Goal: Task Accomplishment & Management: Use online tool/utility

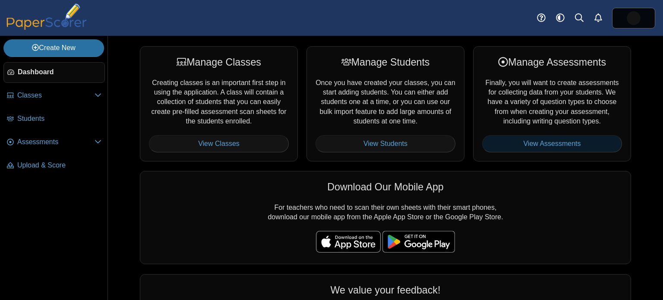
click at [549, 138] on link "View Assessments" at bounding box center [552, 143] width 140 height 17
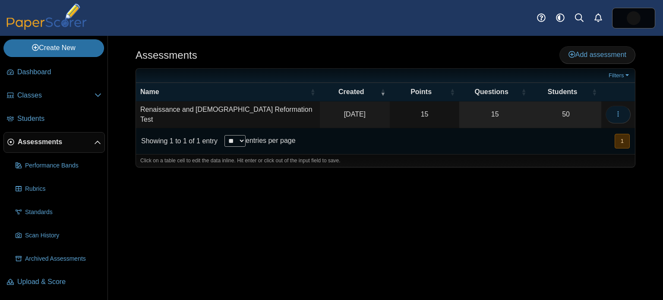
click at [622, 118] on button "button" at bounding box center [617, 114] width 25 height 17
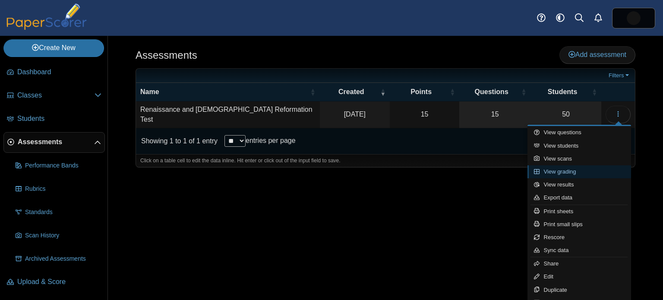
click at [574, 167] on link "View grading" at bounding box center [579, 171] width 104 height 13
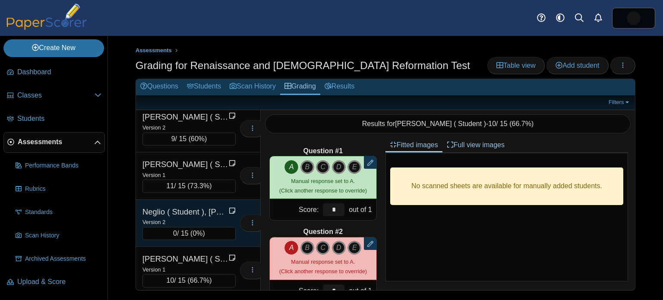
scroll to position [1282, 0]
click at [200, 205] on div "Neglio ( Student ), Francesco" at bounding box center [185, 210] width 86 height 11
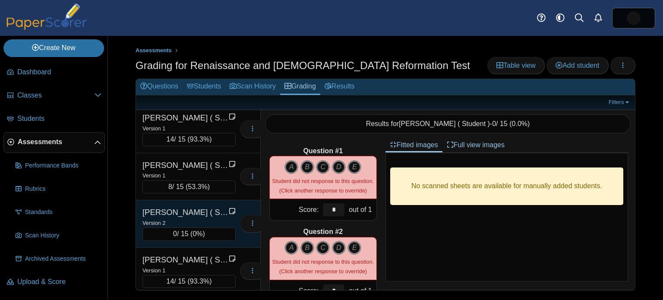
scroll to position [1525, 0]
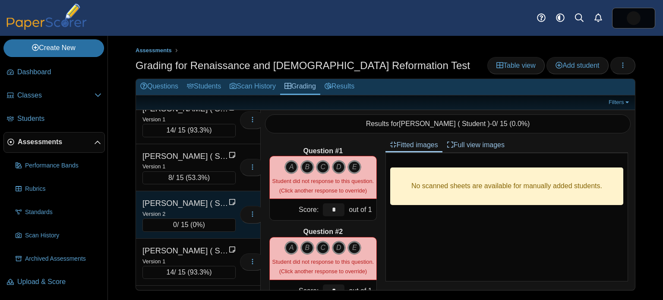
click at [198, 209] on div "Version 2" at bounding box center [188, 213] width 93 height 9
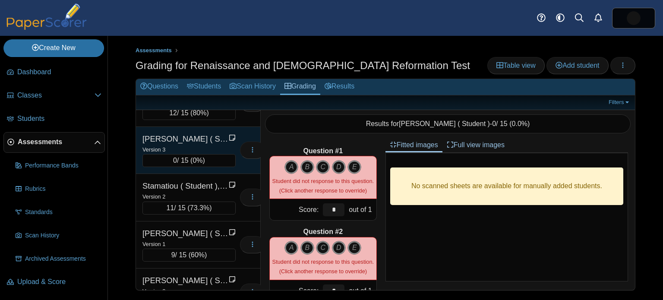
scroll to position [2154, 0]
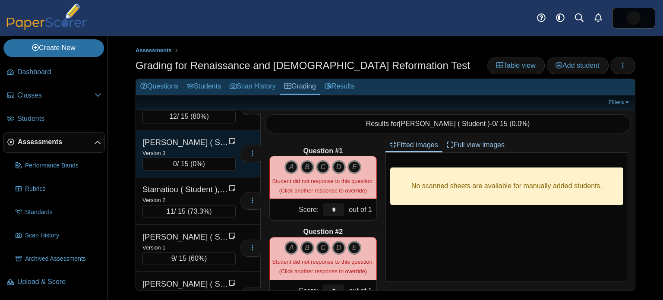
click at [187, 137] on div "Skrabonja ( Student ), Christopher" at bounding box center [185, 142] width 86 height 11
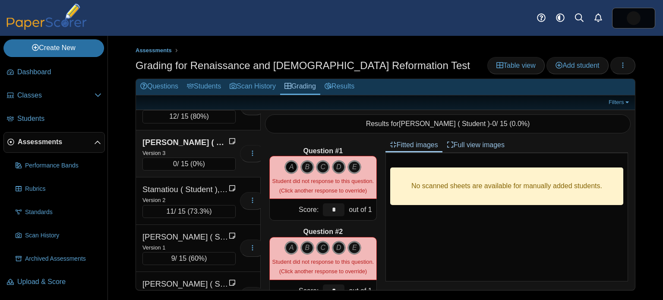
click at [290, 170] on icon "A" at bounding box center [291, 167] width 14 height 14
click at [307, 253] on div "A B C D E" at bounding box center [322, 258] width 101 height 35
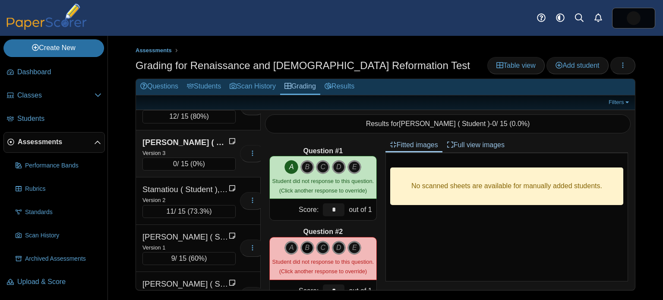
click at [307, 251] on icon "B" at bounding box center [307, 248] width 14 height 14
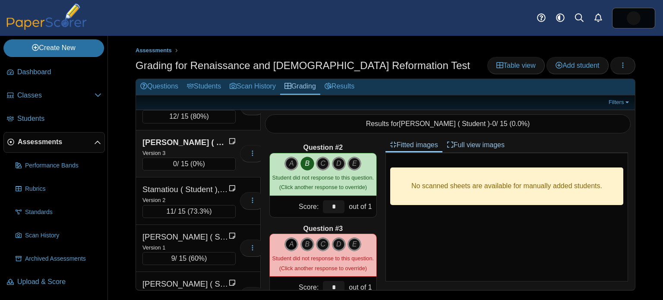
click at [290, 241] on icon "A" at bounding box center [291, 244] width 14 height 14
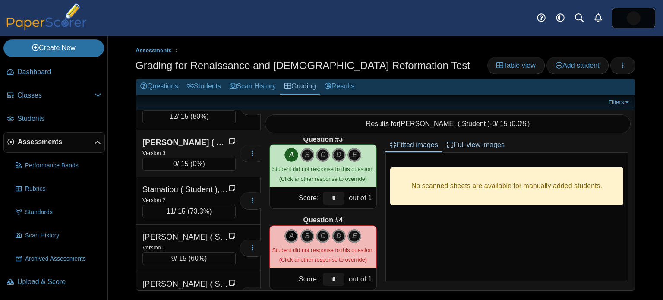
scroll to position [175, 0]
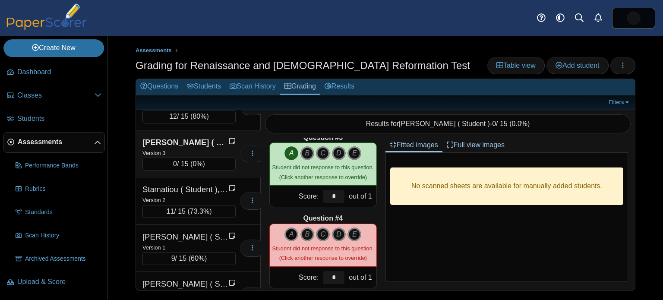
click at [291, 235] on icon "A" at bounding box center [291, 234] width 14 height 14
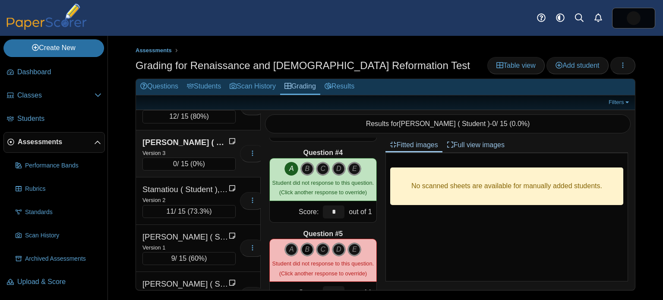
click at [308, 243] on icon "B" at bounding box center [307, 249] width 14 height 14
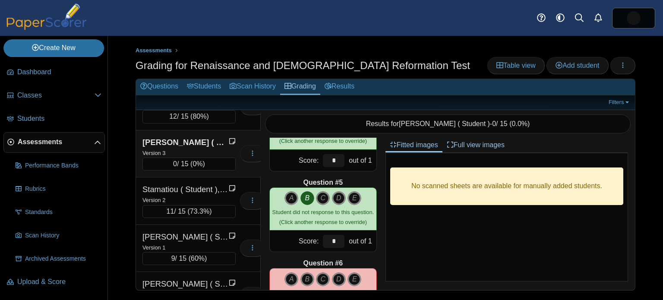
scroll to position [310, 0]
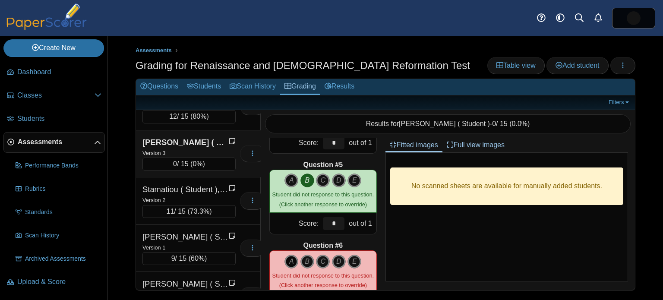
click at [286, 261] on icon "A" at bounding box center [291, 262] width 14 height 14
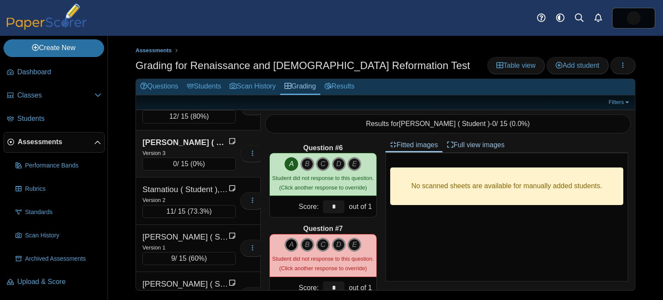
click at [292, 246] on icon "A" at bounding box center [291, 245] width 14 height 14
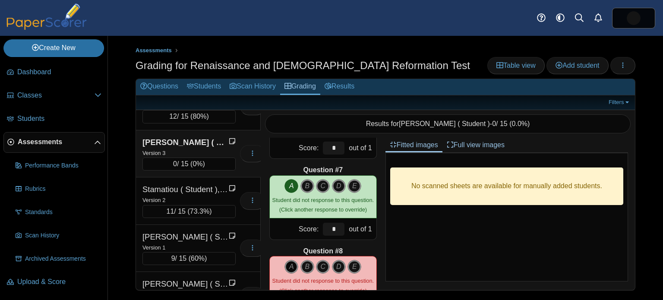
click at [295, 265] on icon "A" at bounding box center [291, 267] width 14 height 14
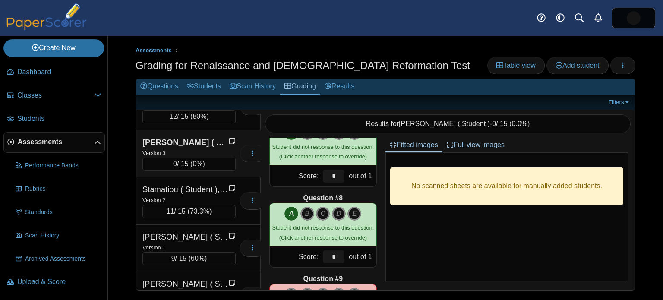
scroll to position [544, 0]
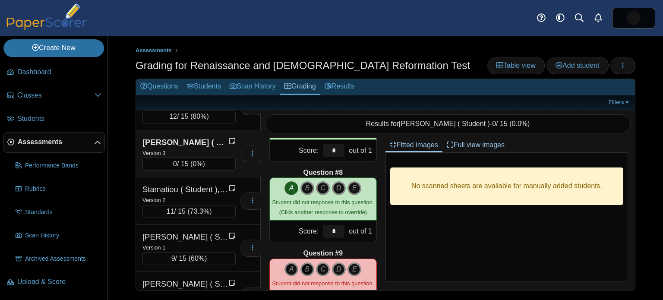
click at [309, 264] on icon "B" at bounding box center [307, 269] width 14 height 14
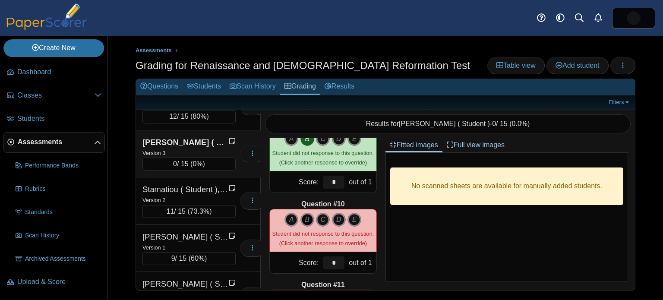
click at [311, 223] on icon "B" at bounding box center [307, 220] width 14 height 14
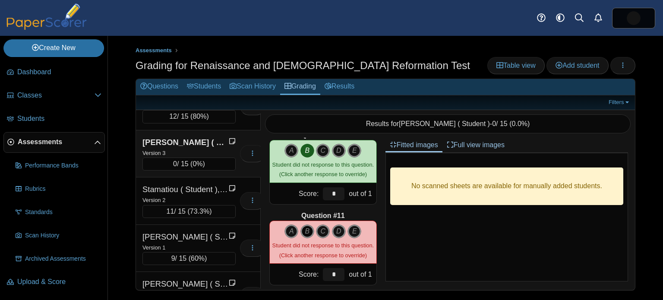
click at [308, 229] on icon "B" at bounding box center [307, 231] width 14 height 14
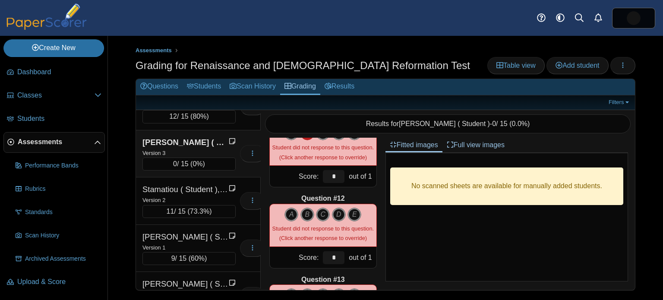
scroll to position [843, 0]
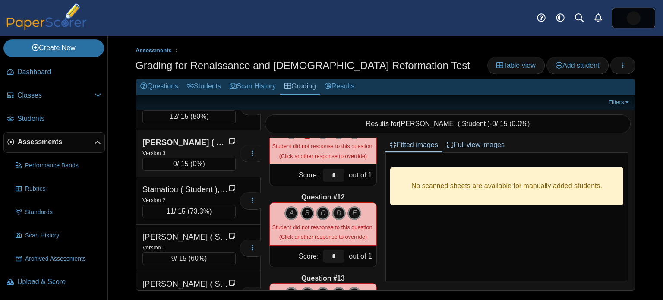
click at [307, 214] on icon "B" at bounding box center [307, 213] width 14 height 14
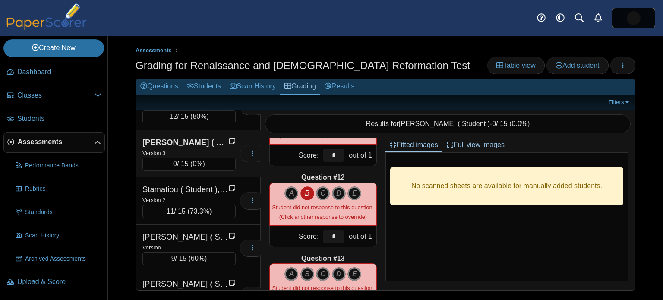
scroll to position [902, 0]
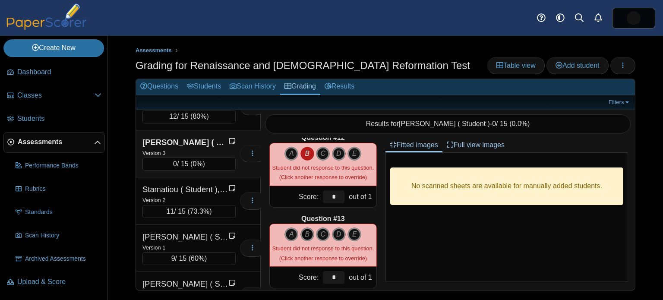
click at [311, 229] on icon "B" at bounding box center [307, 234] width 14 height 14
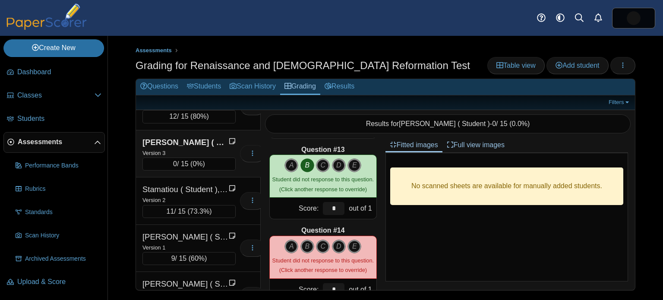
scroll to position [973, 0]
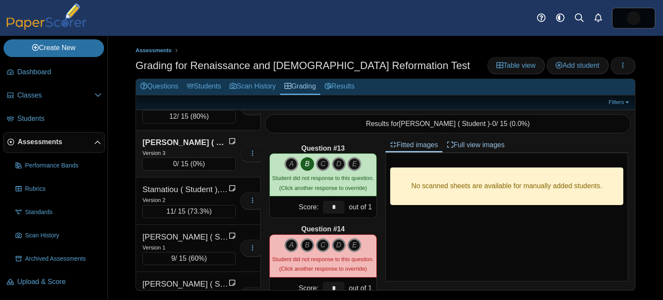
click at [304, 246] on icon "B" at bounding box center [307, 245] width 14 height 14
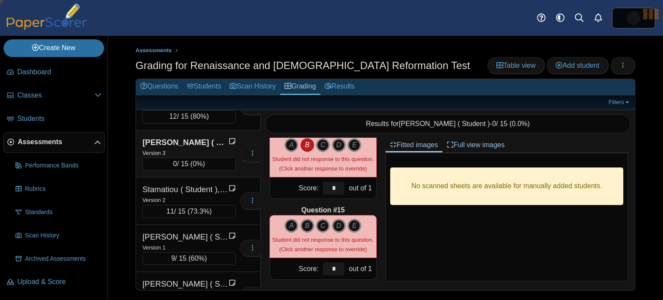
scroll to position [1077, 0]
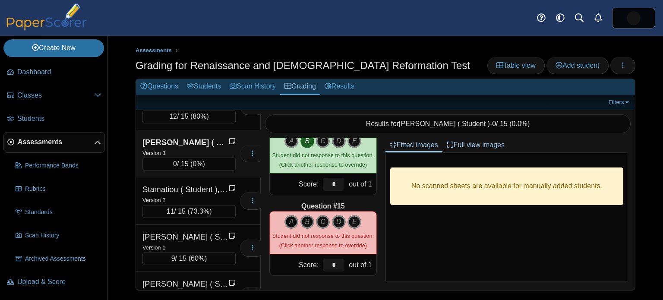
click at [289, 223] on icon "A" at bounding box center [291, 222] width 14 height 14
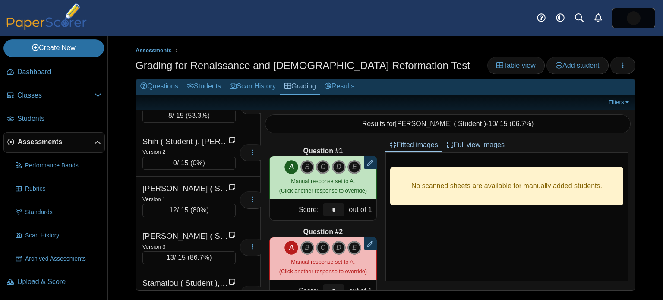
scroll to position [2060, 0]
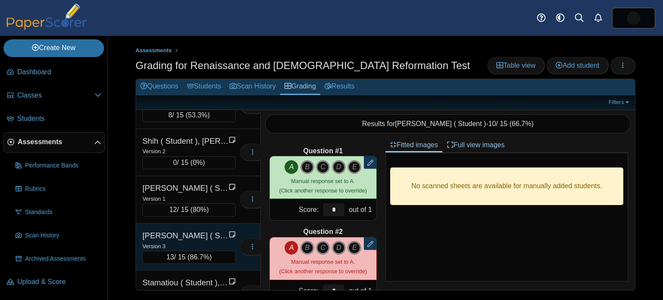
click at [189, 241] on div "Version 3" at bounding box center [188, 245] width 93 height 9
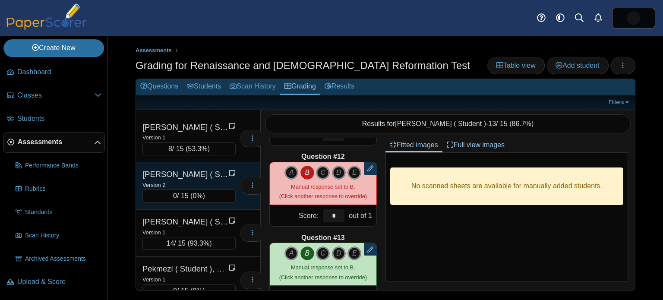
scroll to position [1554, 0]
click at [188, 169] on div "Oliver ( Student ), Marie" at bounding box center [185, 174] width 86 height 11
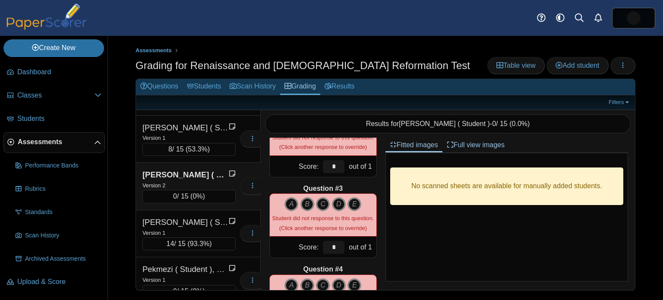
scroll to position [0, 0]
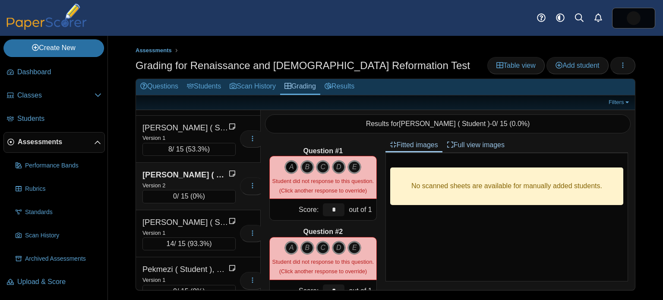
click at [289, 168] on icon "A" at bounding box center [291, 167] width 14 height 14
type input "*"
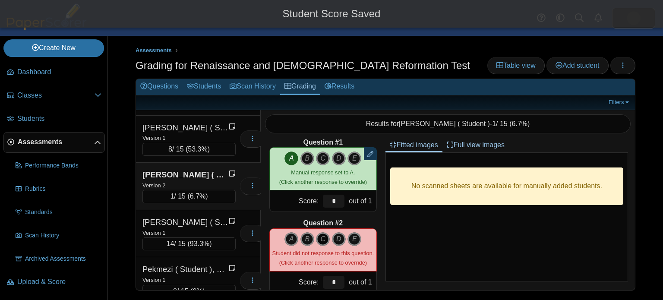
click at [323, 238] on icon "C" at bounding box center [323, 239] width 14 height 14
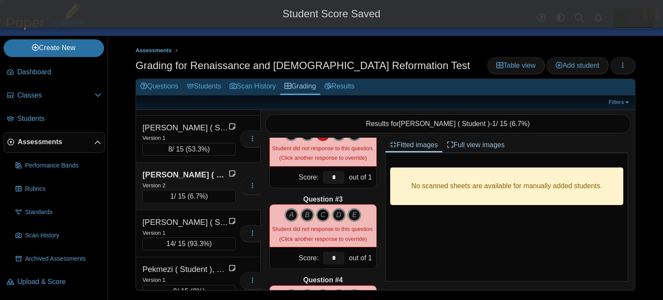
scroll to position [118, 0]
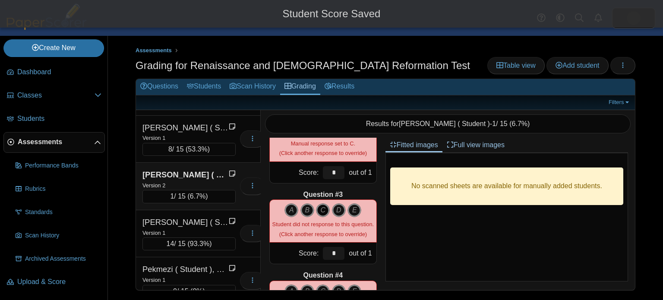
click at [324, 207] on icon "C" at bounding box center [323, 210] width 14 height 14
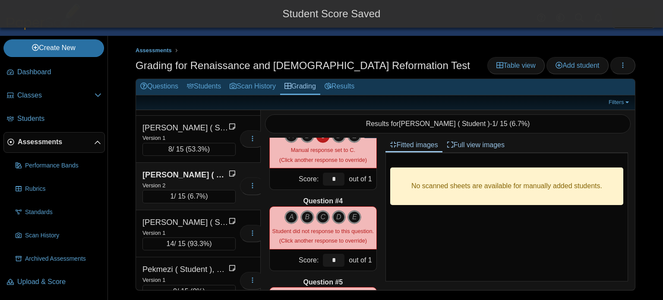
scroll to position [205, 0]
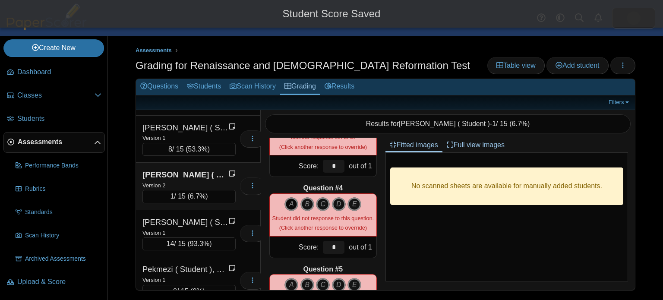
click at [292, 209] on icon "A" at bounding box center [291, 204] width 14 height 14
type input "*"
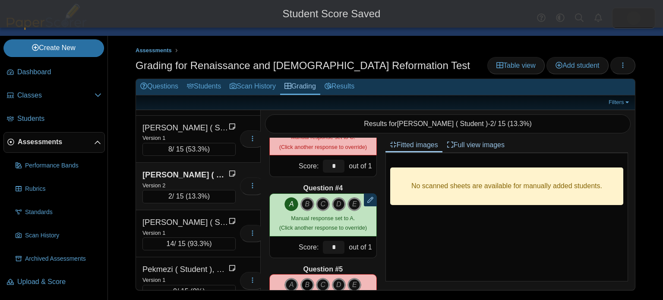
click at [309, 286] on icon "B" at bounding box center [307, 285] width 14 height 14
type input "*"
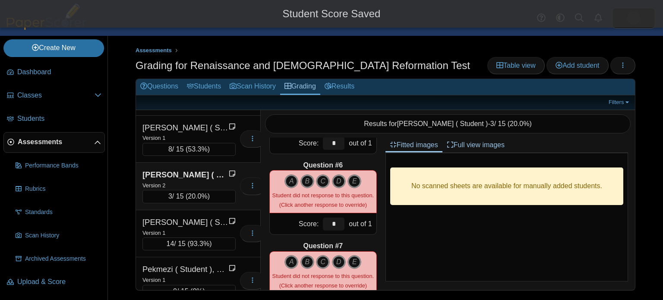
scroll to position [396, 0]
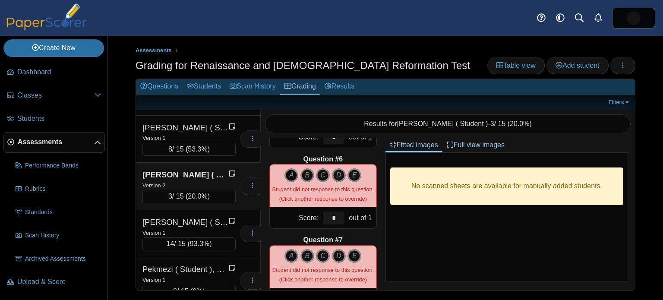
click at [288, 175] on icon "A" at bounding box center [291, 175] width 14 height 14
type input "*"
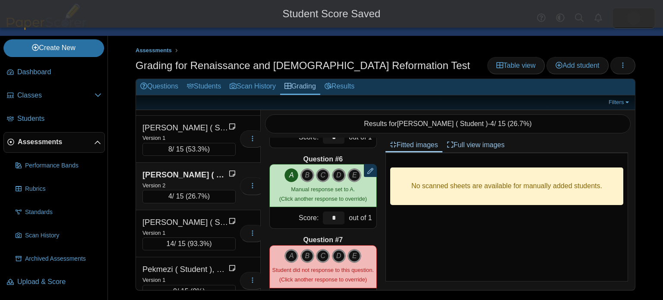
click at [293, 265] on div "Student did not response to this question. (Click another response to override)" at bounding box center [322, 274] width 101 height 19
click at [292, 258] on icon "A" at bounding box center [291, 256] width 14 height 14
type input "*"
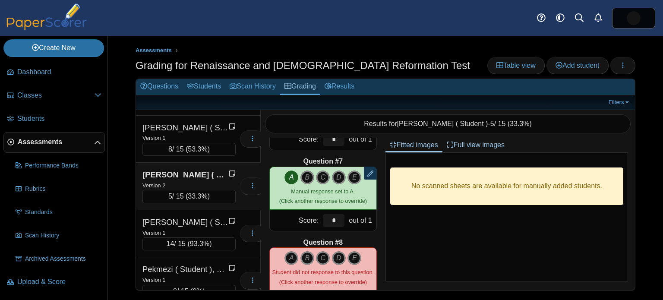
scroll to position [476, 0]
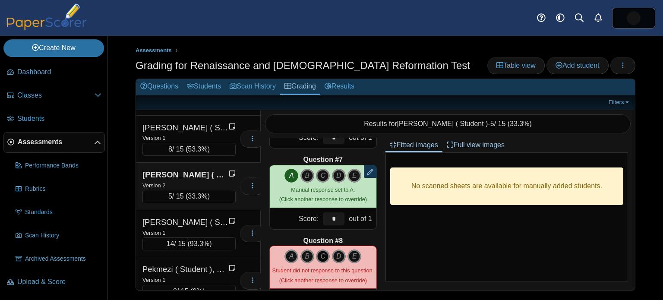
click at [323, 257] on icon "C" at bounding box center [323, 256] width 14 height 14
type input "*"
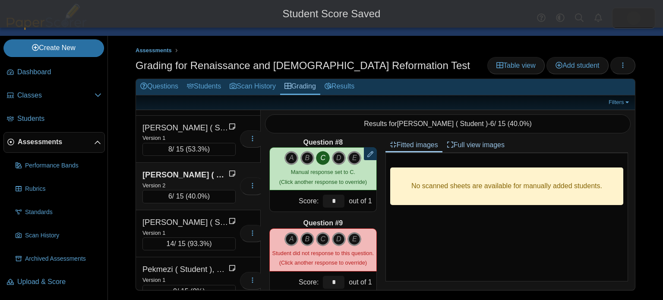
click at [312, 238] on icon "B" at bounding box center [307, 239] width 14 height 14
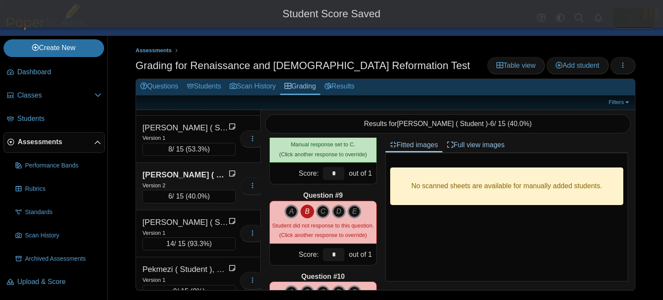
type input "*"
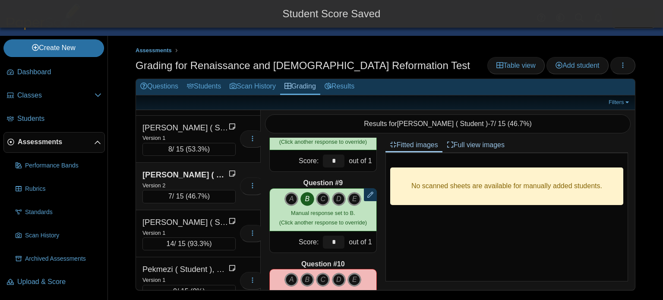
scroll to position [648, 0]
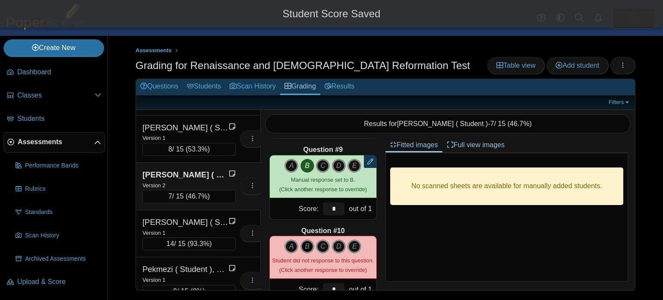
click at [310, 248] on icon "B" at bounding box center [307, 246] width 14 height 14
type input "*"
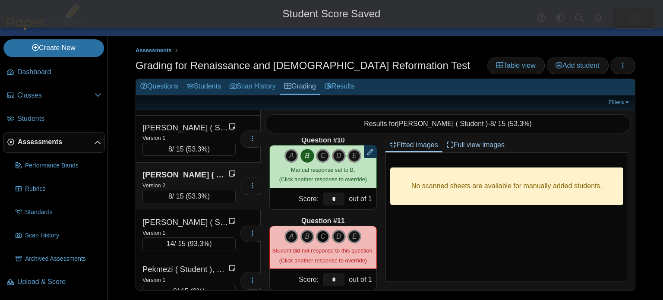
click at [325, 235] on icon "C" at bounding box center [323, 237] width 14 height 14
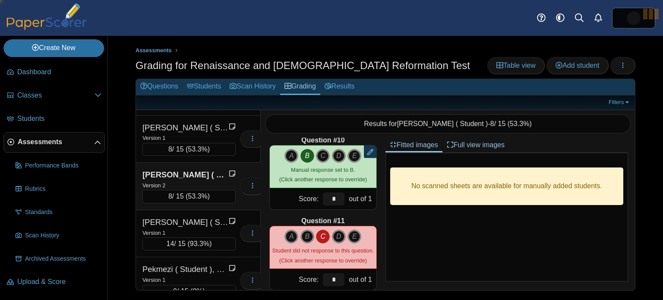
type input "*"
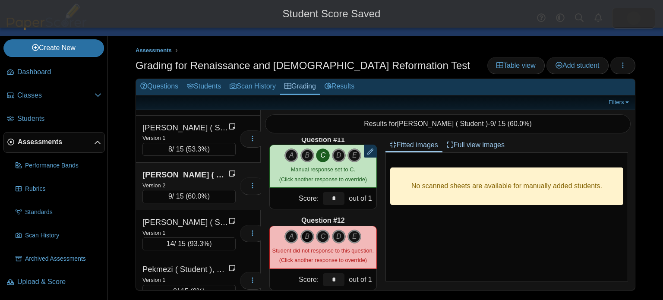
click at [311, 237] on icon "B" at bounding box center [307, 237] width 14 height 14
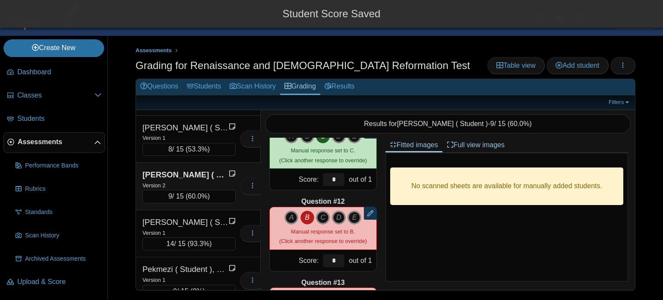
scroll to position [877, 0]
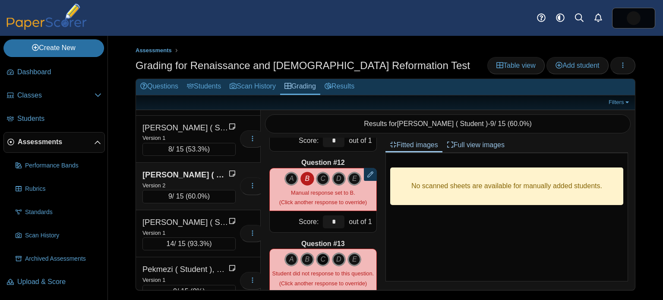
click at [326, 256] on icon "C" at bounding box center [323, 259] width 14 height 14
type input "*"
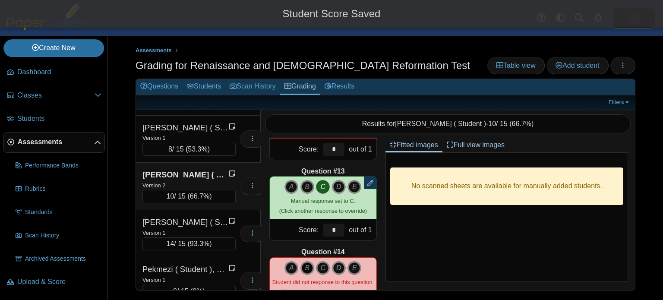
click at [305, 270] on icon "B" at bounding box center [307, 268] width 14 height 14
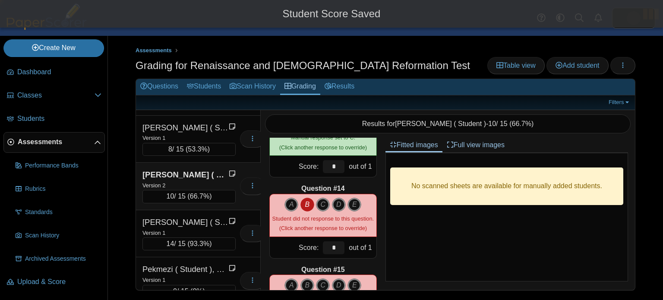
scroll to position [1077, 0]
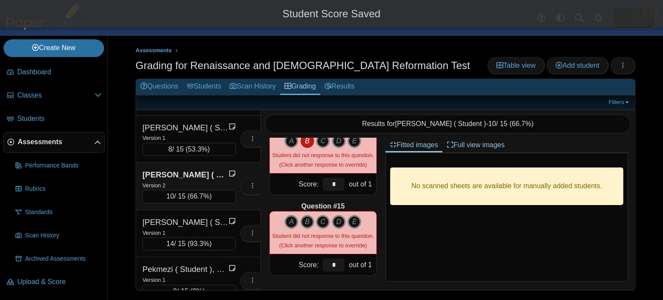
type input "*"
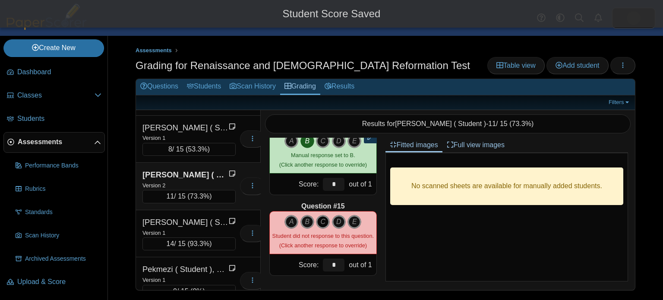
click at [321, 223] on icon "C" at bounding box center [323, 222] width 14 height 14
type input "*"
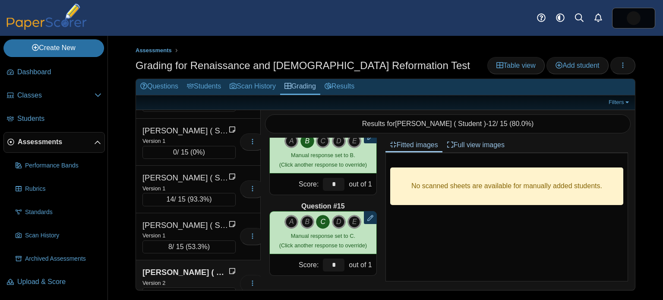
scroll to position [1283, 0]
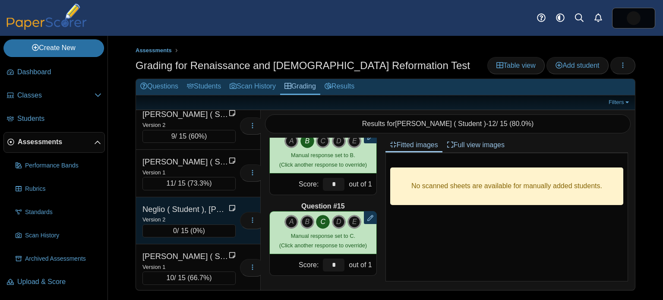
click at [205, 204] on div "Neglio ( Student ), Francesco" at bounding box center [185, 209] width 86 height 11
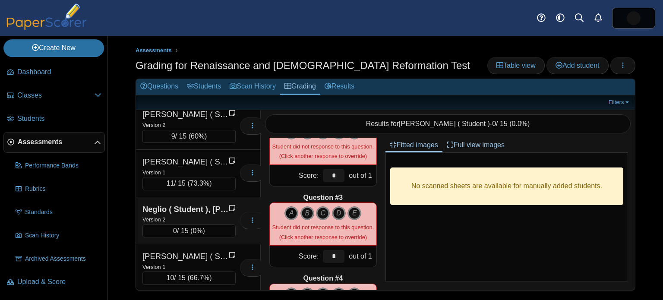
scroll to position [0, 0]
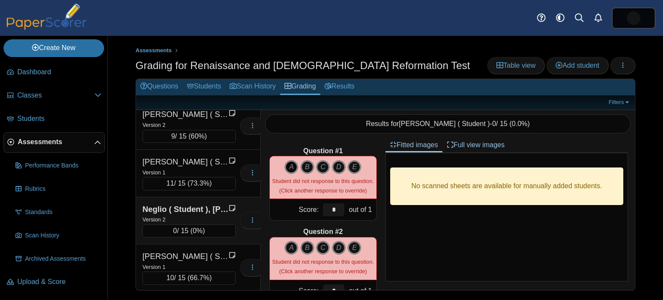
click at [292, 164] on icon "A" at bounding box center [291, 167] width 14 height 14
type input "*"
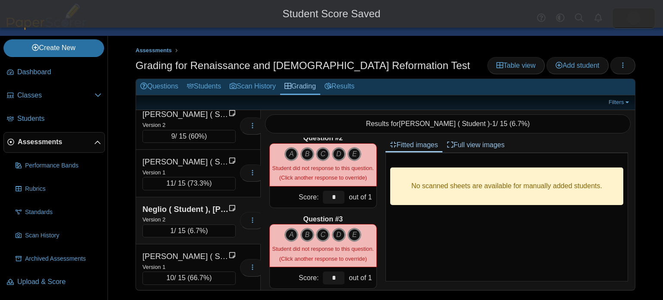
scroll to position [104, 0]
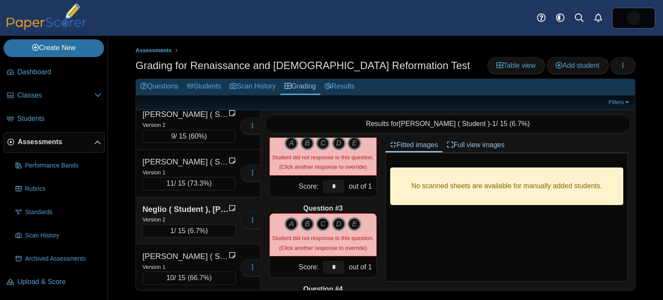
click at [320, 220] on icon "C" at bounding box center [323, 224] width 14 height 14
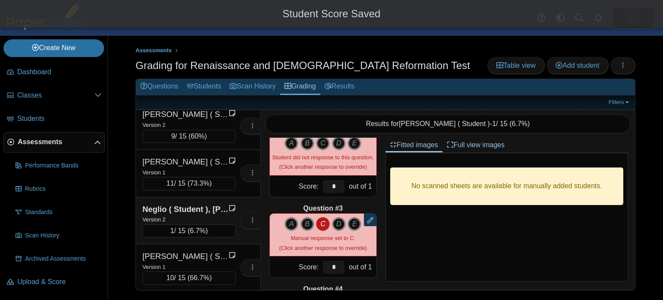
scroll to position [152, 0]
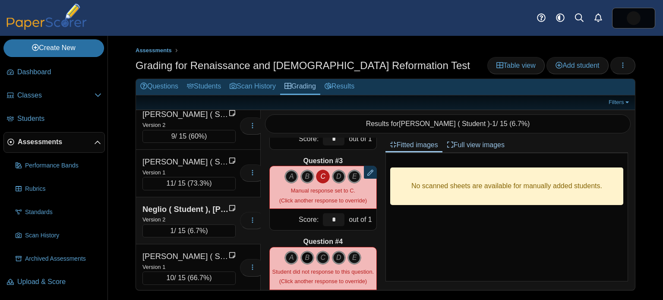
click at [306, 257] on icon "B" at bounding box center [307, 258] width 14 height 14
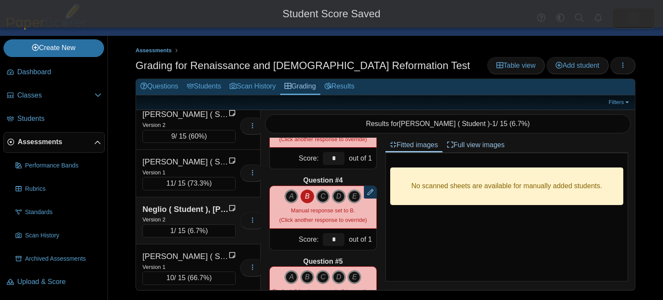
scroll to position [214, 0]
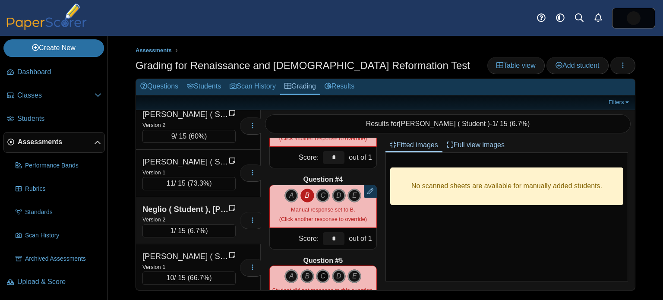
click at [319, 274] on icon "C" at bounding box center [323, 276] width 14 height 14
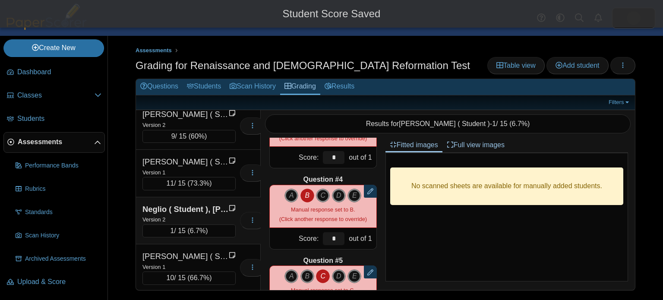
click at [321, 274] on icon "C" at bounding box center [323, 276] width 14 height 14
click at [310, 275] on icon "B" at bounding box center [307, 276] width 14 height 14
type input "*"
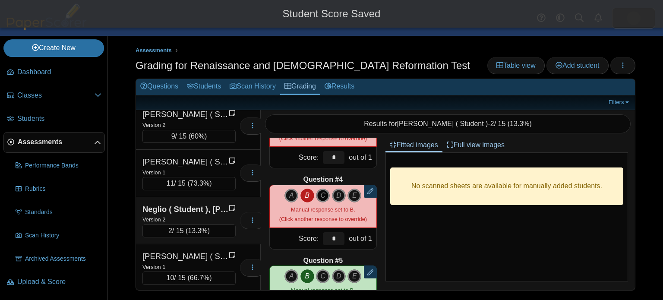
click at [324, 198] on icon "C" at bounding box center [323, 196] width 14 height 14
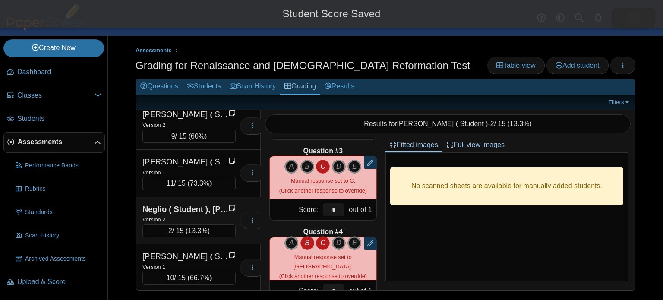
scroll to position [161, 0]
click at [305, 249] on icon "B" at bounding box center [307, 243] width 14 height 14
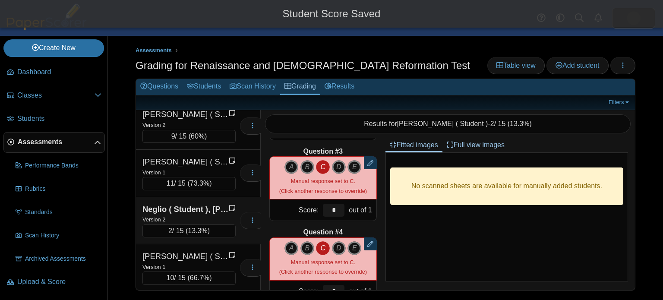
click at [326, 167] on icon "C" at bounding box center [323, 167] width 14 height 14
click at [289, 167] on icon "A" at bounding box center [291, 167] width 14 height 14
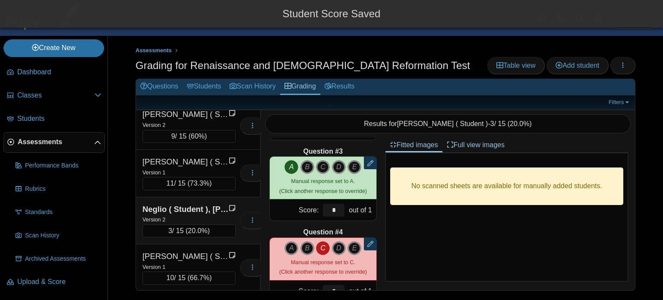
type input "*"
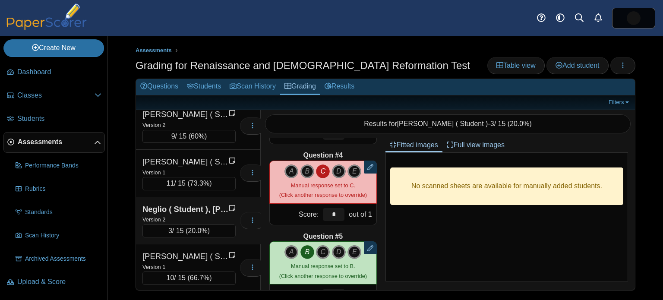
scroll to position [244, 0]
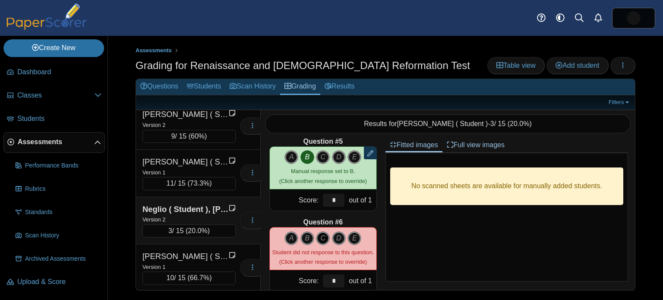
click at [322, 237] on icon "C" at bounding box center [323, 238] width 14 height 14
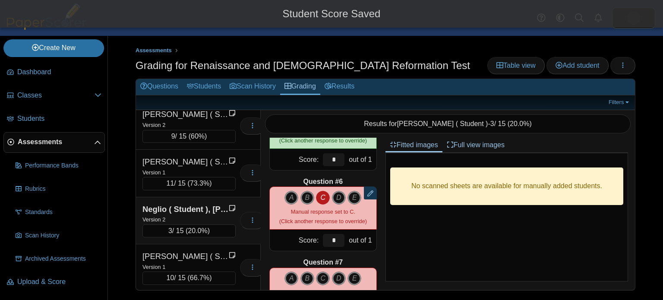
scroll to position [445, 0]
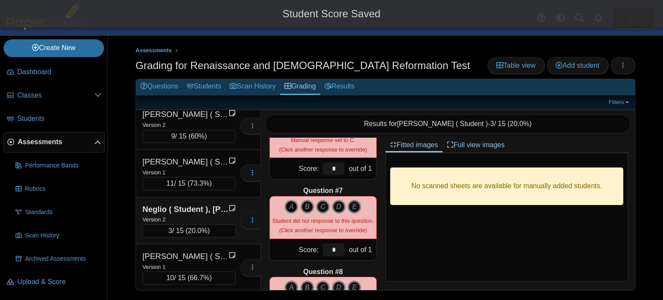
click at [287, 202] on icon "A" at bounding box center [291, 207] width 14 height 14
type input "*"
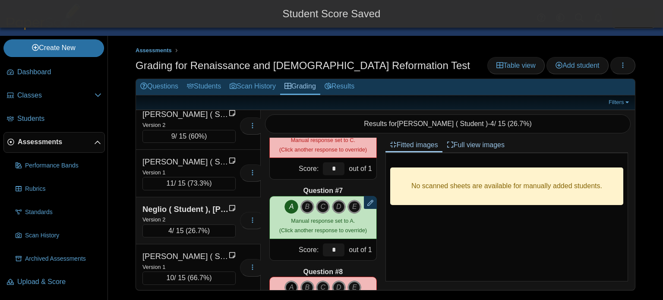
click at [294, 285] on icon "A" at bounding box center [291, 287] width 14 height 14
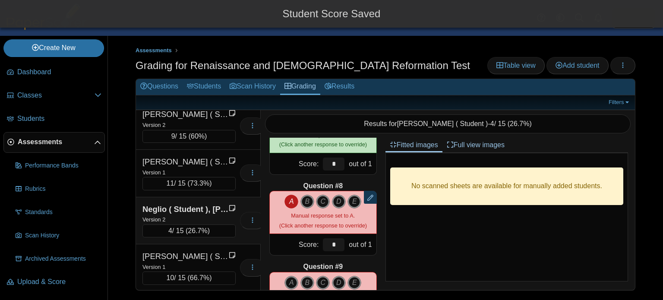
scroll to position [538, 0]
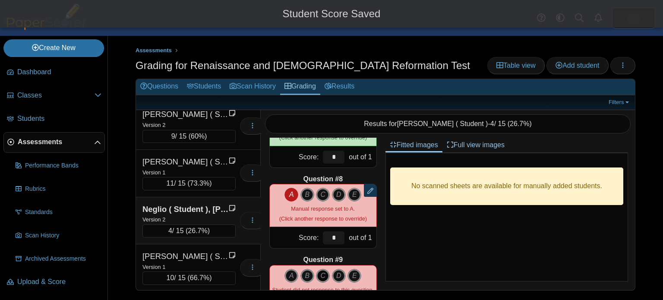
click at [324, 271] on icon "C" at bounding box center [323, 276] width 14 height 14
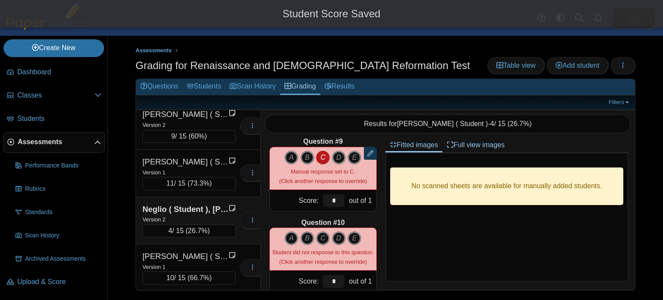
scroll to position [657, 0]
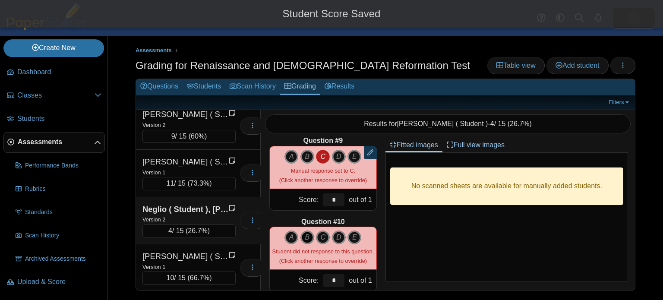
click at [310, 238] on icon "B" at bounding box center [307, 237] width 14 height 14
type input "*"
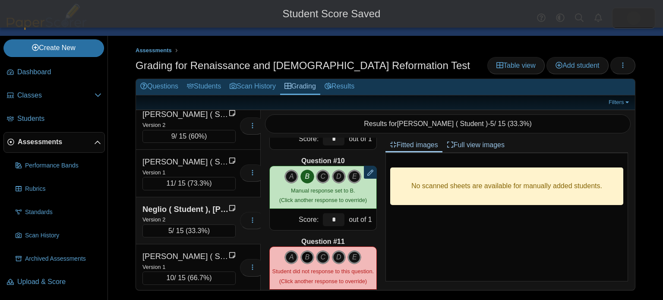
click at [305, 257] on icon "B" at bounding box center [307, 257] width 14 height 14
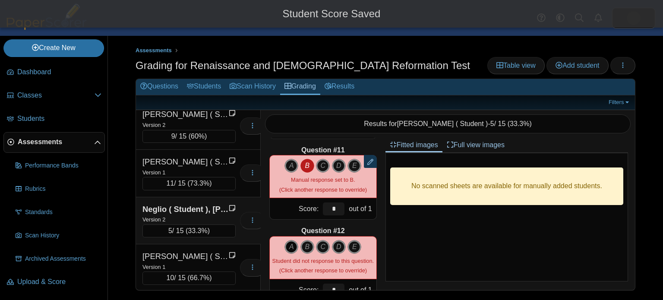
click at [290, 249] on icon "A" at bounding box center [291, 247] width 14 height 14
type input "*"
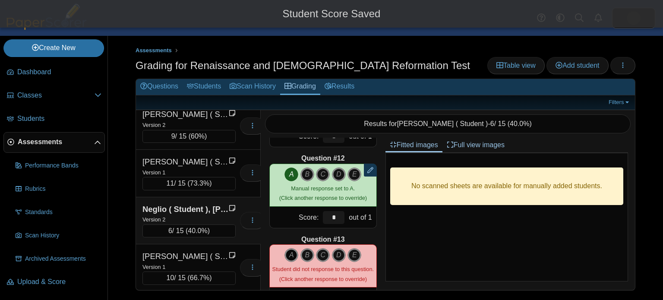
scroll to position [895, 0]
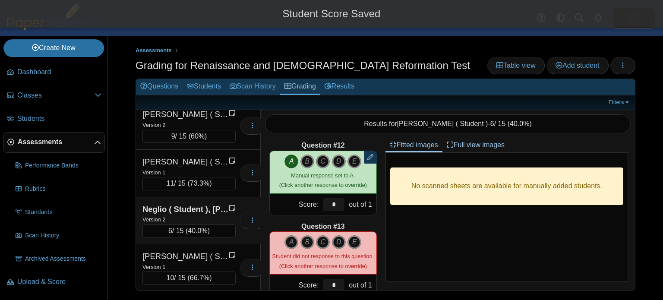
click at [289, 248] on div "A B C D E" at bounding box center [322, 252] width 101 height 35
click at [289, 246] on icon "A" at bounding box center [291, 242] width 14 height 14
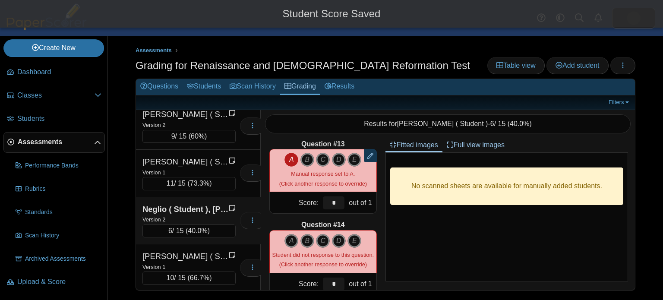
scroll to position [978, 0]
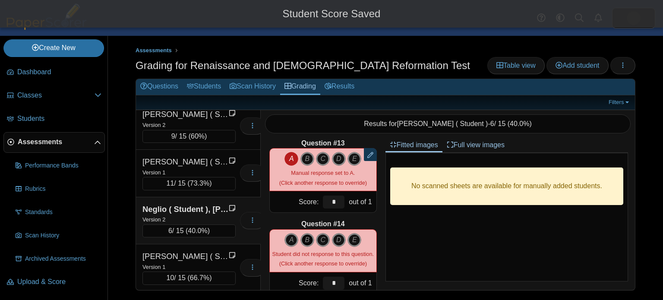
click at [306, 237] on icon "B" at bounding box center [307, 240] width 14 height 14
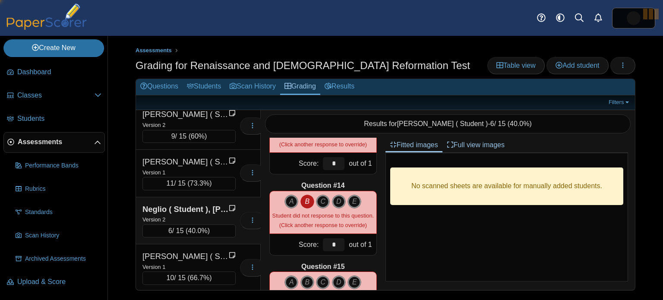
type input "*"
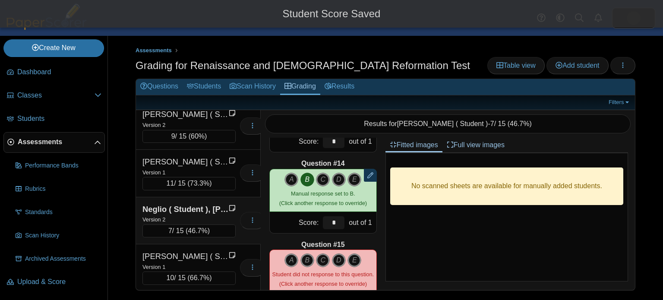
scroll to position [1077, 0]
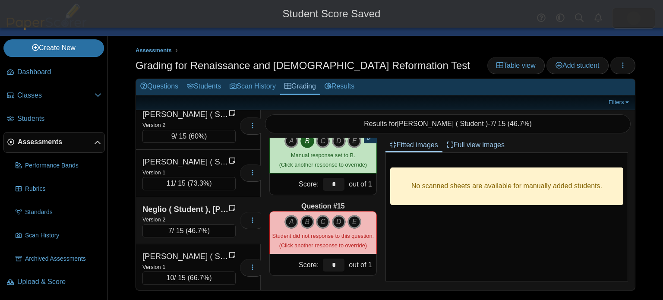
click at [307, 226] on icon "B" at bounding box center [307, 222] width 14 height 14
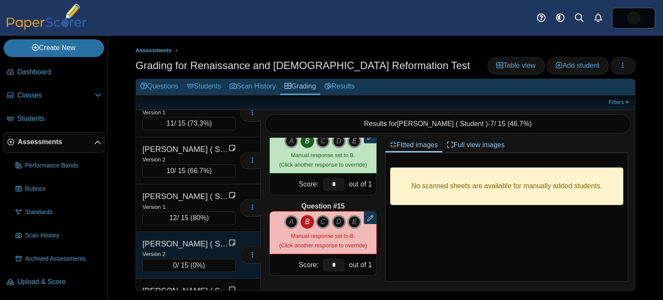
scroll to position [1865, 0]
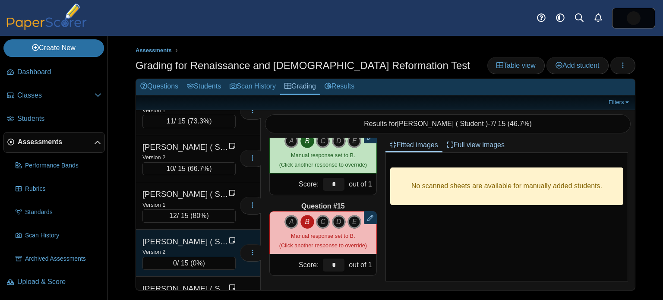
click at [186, 247] on div "Version 2" at bounding box center [188, 251] width 93 height 9
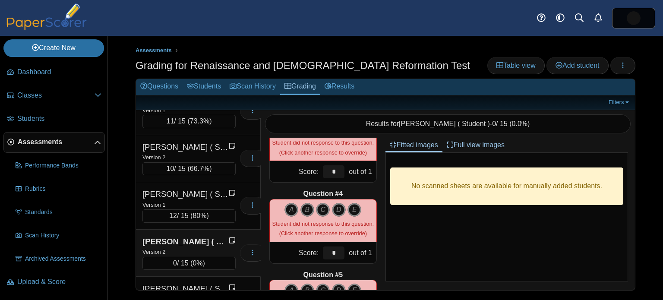
scroll to position [0, 0]
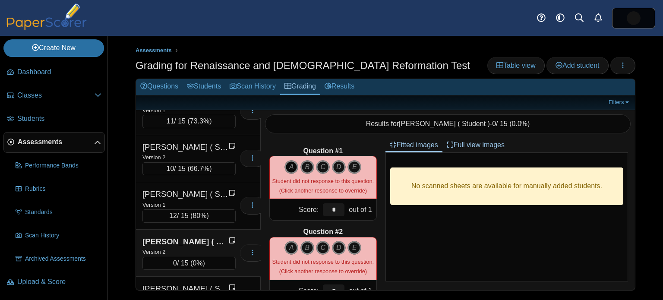
click at [291, 168] on icon "A" at bounding box center [291, 167] width 14 height 14
type input "*"
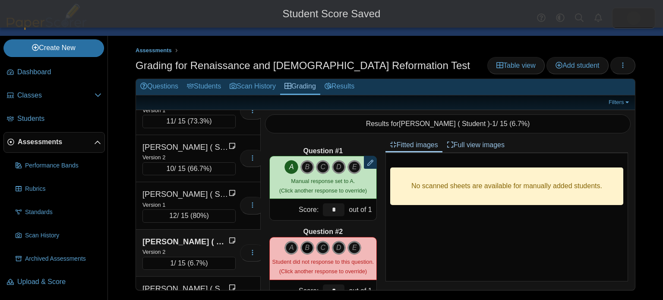
click at [308, 242] on icon "B" at bounding box center [307, 248] width 14 height 14
type input "*"
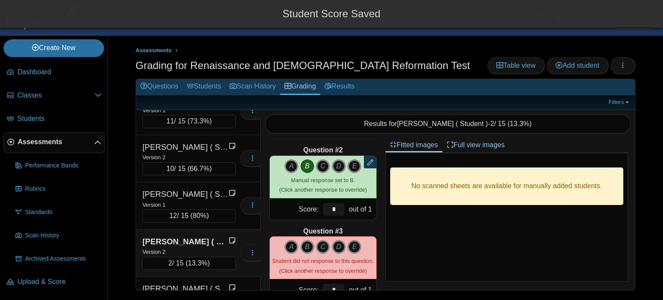
scroll to position [82, 0]
click at [296, 242] on icon "A" at bounding box center [291, 246] width 14 height 14
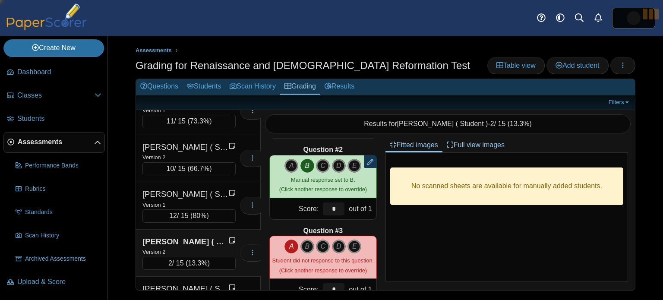
type input "*"
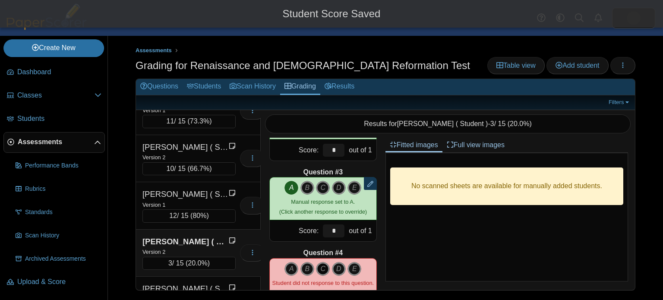
scroll to position [141, 0]
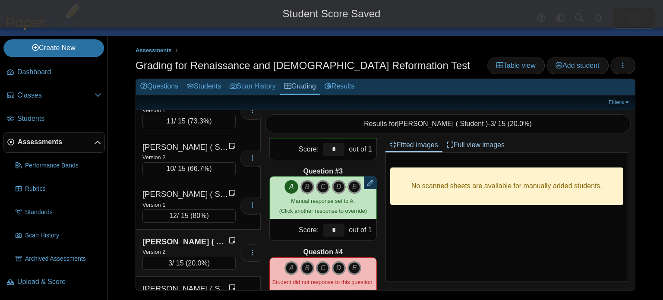
click at [330, 270] on div "A B C D E" at bounding box center [322, 268] width 77 height 14
click at [325, 270] on icon "C" at bounding box center [323, 268] width 14 height 14
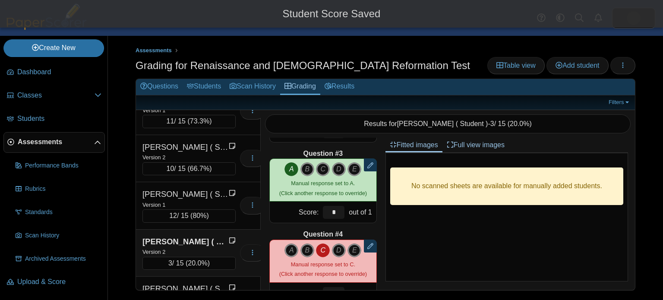
scroll to position [220, 0]
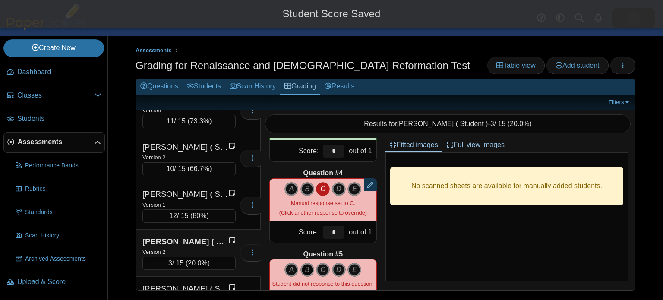
click at [308, 266] on icon "B" at bounding box center [307, 270] width 14 height 14
type input "*"
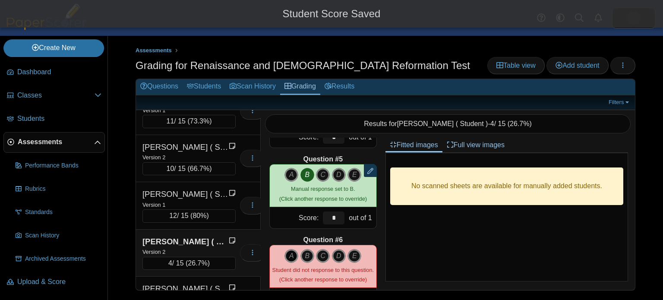
click at [294, 252] on icon "A" at bounding box center [291, 256] width 14 height 14
type input "*"
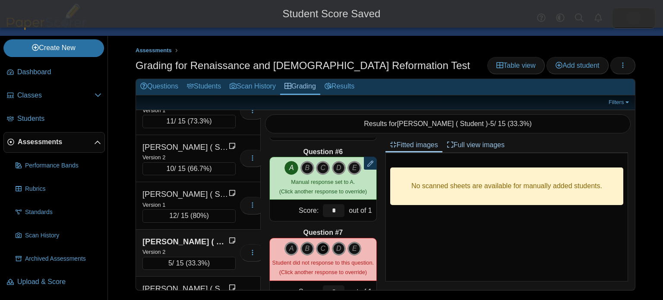
click at [322, 247] on icon "C" at bounding box center [323, 249] width 14 height 14
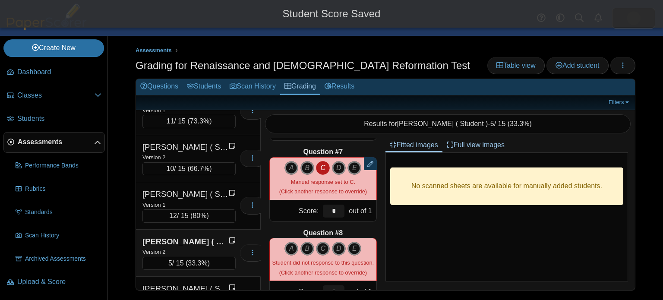
click at [323, 248] on icon "C" at bounding box center [323, 249] width 14 height 14
type input "*"
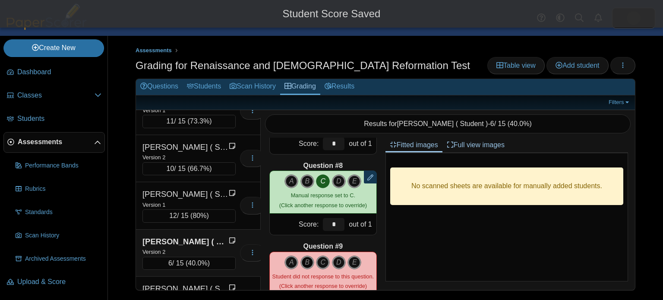
click at [310, 255] on icon "B" at bounding box center [307, 262] width 14 height 14
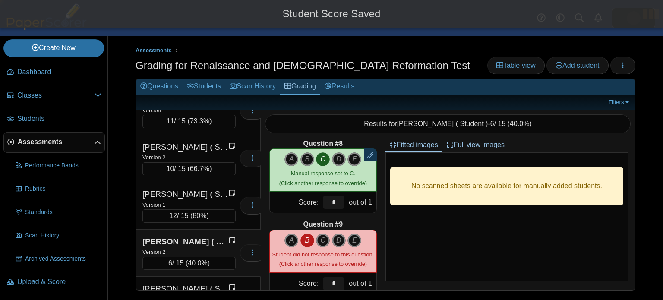
type input "*"
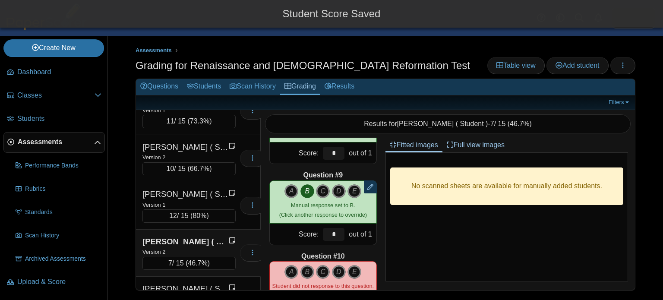
scroll to position [633, 0]
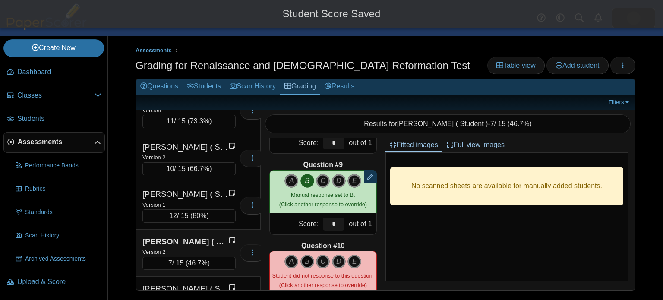
click at [313, 258] on icon "B" at bounding box center [307, 262] width 14 height 14
type input "*"
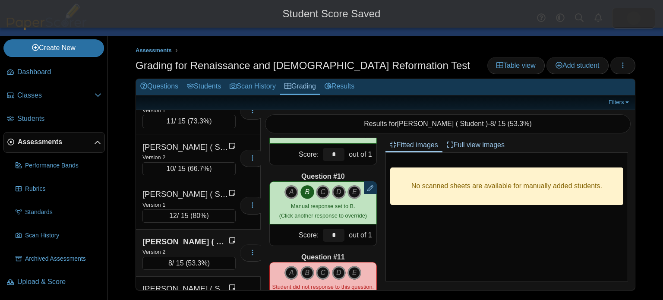
scroll to position [711, 0]
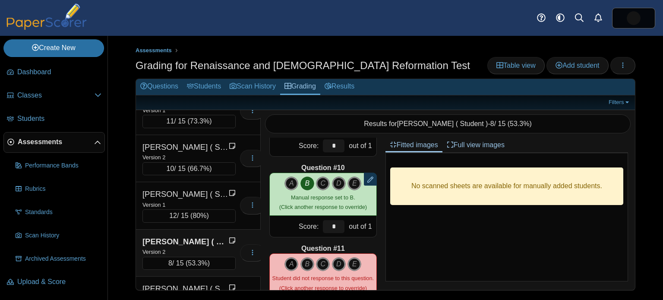
click at [295, 264] on icon "A" at bounding box center [291, 264] width 14 height 14
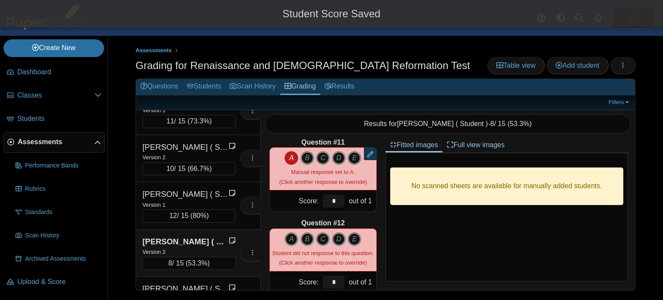
scroll to position [819, 0]
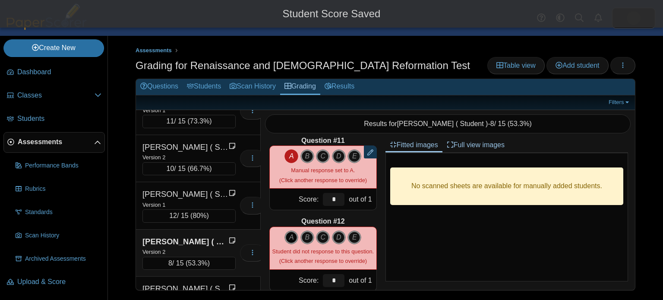
click at [292, 238] on icon "A" at bounding box center [291, 237] width 14 height 14
type input "*"
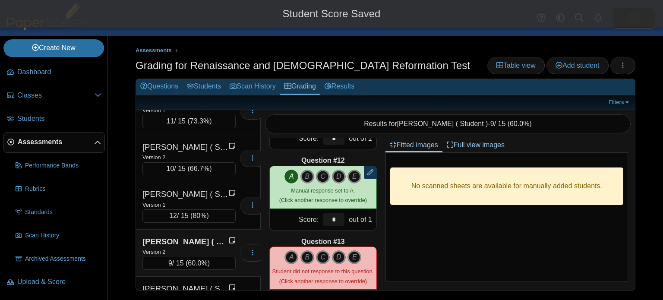
scroll to position [895, 0]
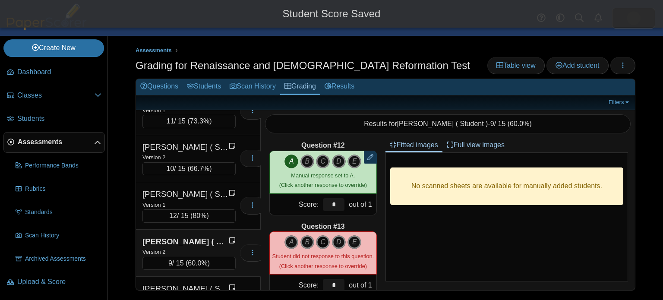
click at [323, 240] on icon "C" at bounding box center [323, 242] width 14 height 14
type input "*"
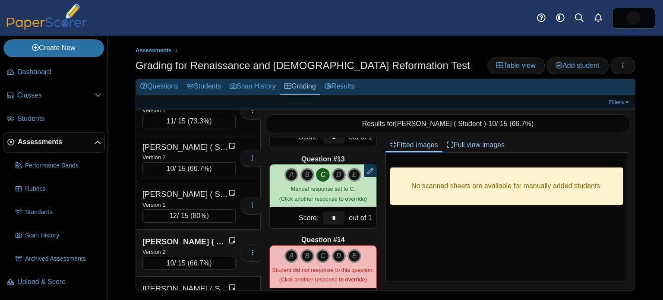
scroll to position [971, 0]
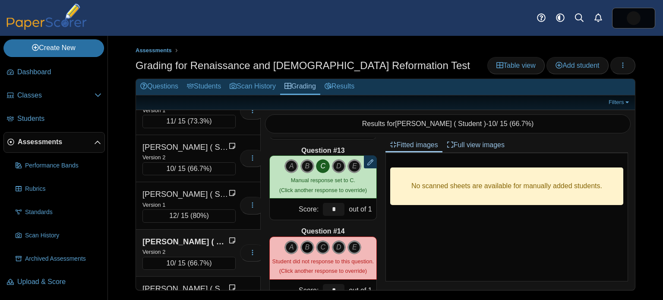
click at [305, 248] on icon "B" at bounding box center [307, 247] width 14 height 14
type input "*"
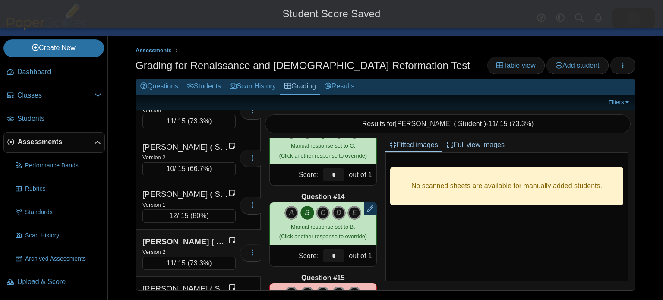
scroll to position [1019, 0]
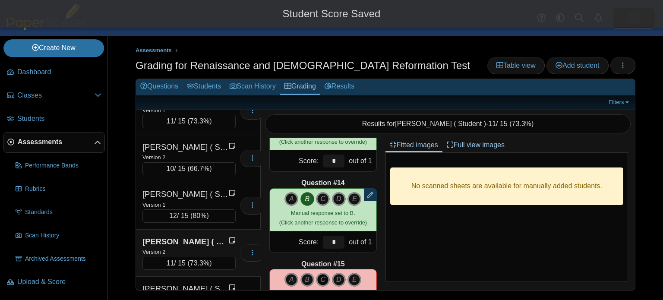
click at [325, 275] on icon "C" at bounding box center [323, 280] width 14 height 14
type input "*"
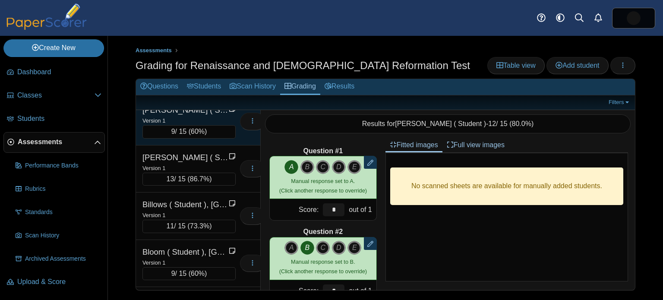
scroll to position [98, 0]
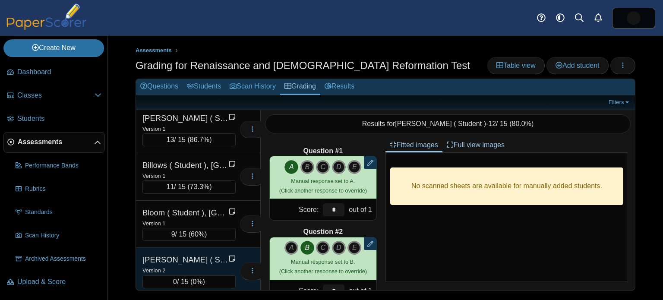
click at [194, 268] on div "Version 2" at bounding box center [188, 269] width 93 height 9
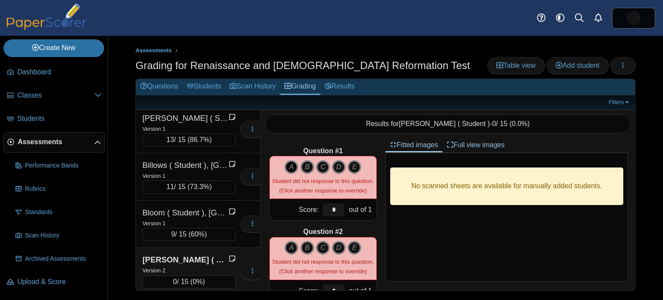
click at [292, 169] on icon "A" at bounding box center [291, 167] width 14 height 14
type input "*"
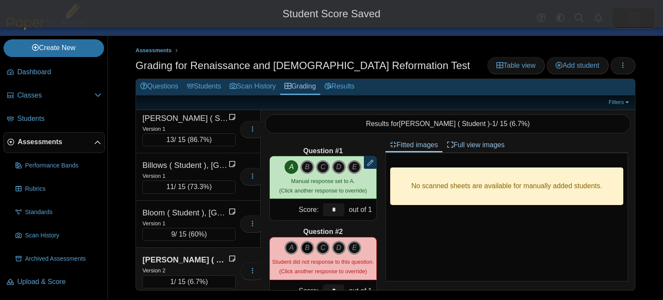
click at [307, 247] on icon "B" at bounding box center [307, 248] width 14 height 14
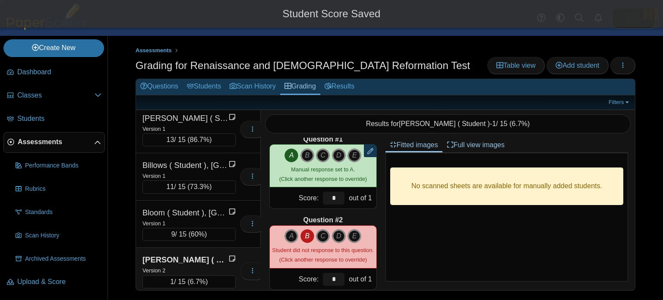
type input "*"
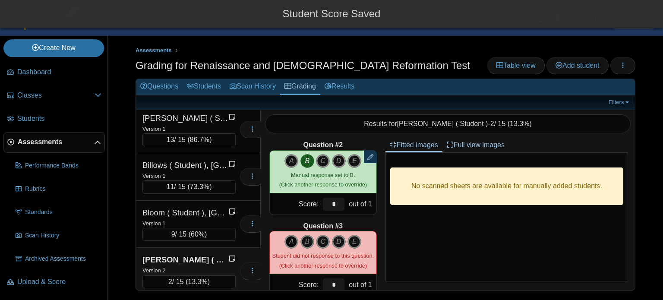
scroll to position [91, 0]
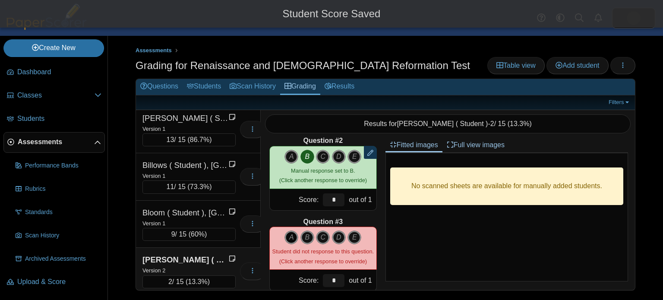
click at [291, 234] on icon "A" at bounding box center [291, 237] width 14 height 14
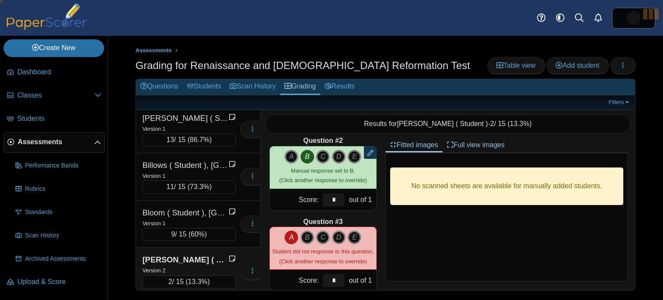
type input "*"
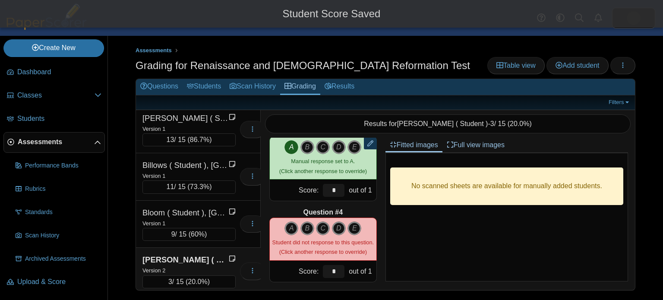
scroll to position [192, 0]
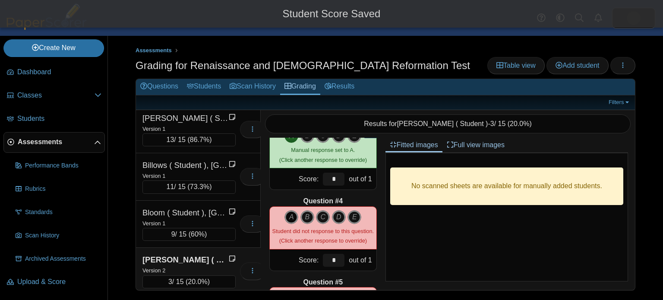
click at [291, 214] on icon "A" at bounding box center [291, 217] width 14 height 14
type input "*"
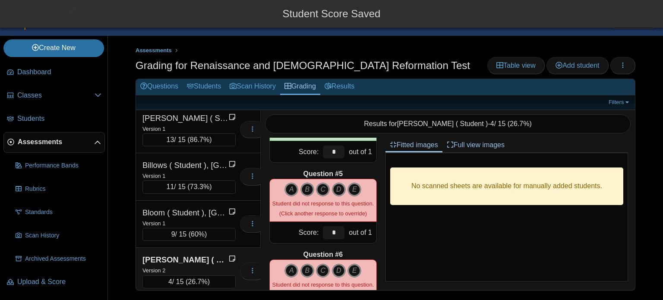
scroll to position [307, 0]
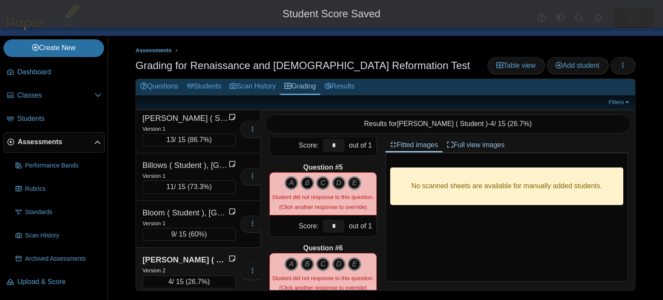
click at [306, 183] on icon "B" at bounding box center [307, 183] width 14 height 14
type input "*"
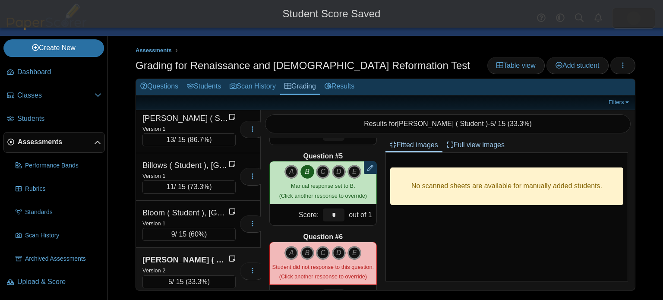
scroll to position [355, 0]
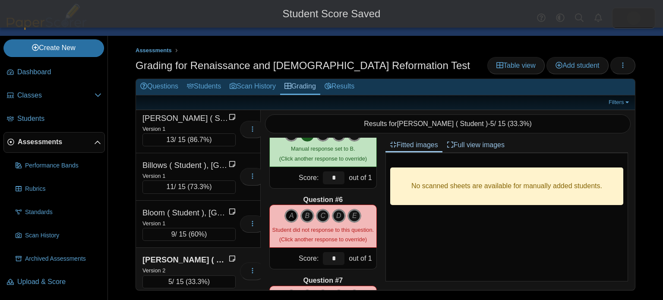
click at [292, 212] on icon "A" at bounding box center [291, 216] width 14 height 14
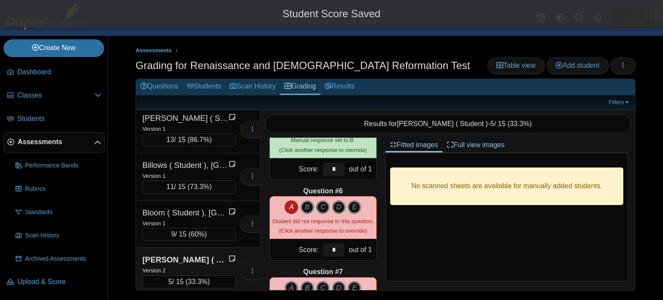
type input "*"
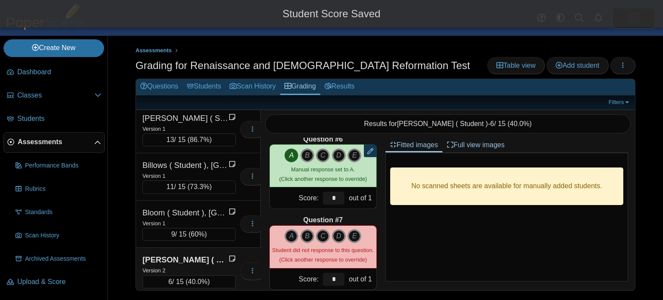
scroll to position [417, 0]
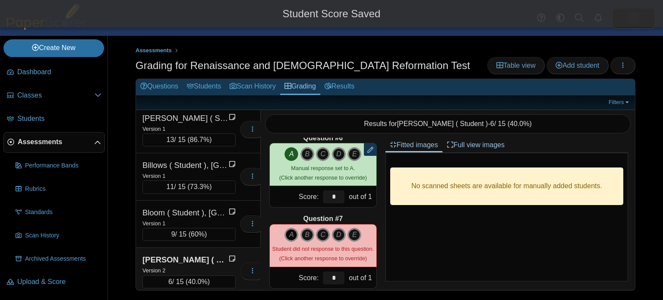
click at [288, 232] on icon "A" at bounding box center [291, 235] width 14 height 14
type input "*"
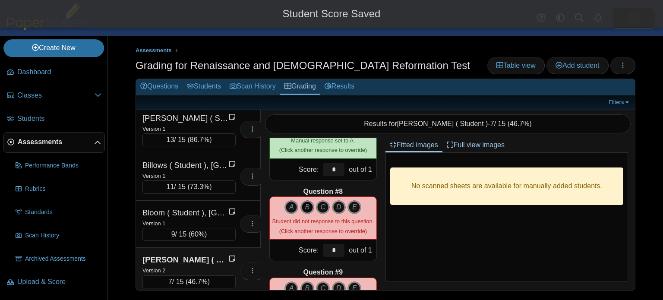
click at [311, 211] on icon "B" at bounding box center [307, 207] width 14 height 14
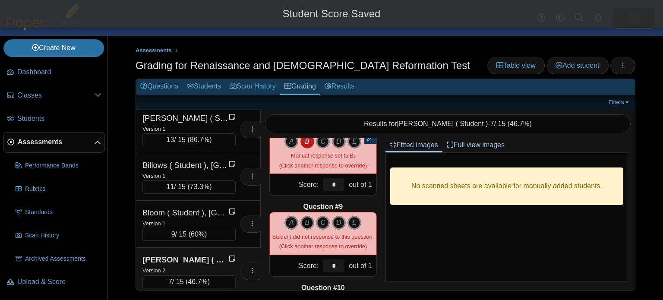
click at [311, 221] on icon "B" at bounding box center [307, 223] width 14 height 14
type input "*"
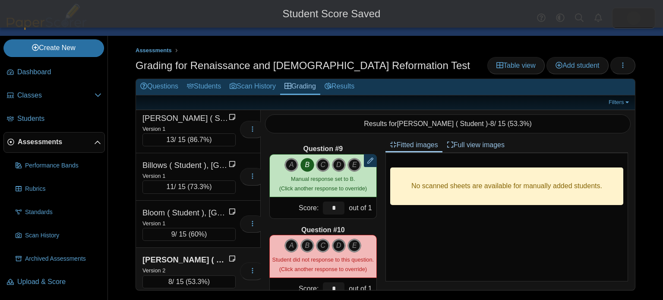
scroll to position [652, 0]
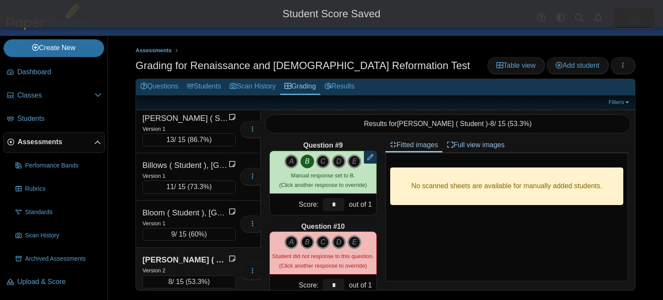
click at [308, 238] on icon "B" at bounding box center [307, 242] width 14 height 14
type input "*"
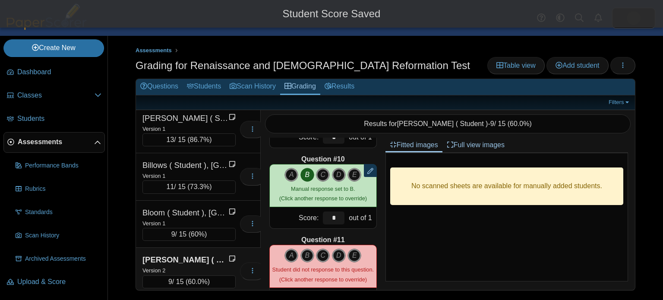
scroll to position [721, 0]
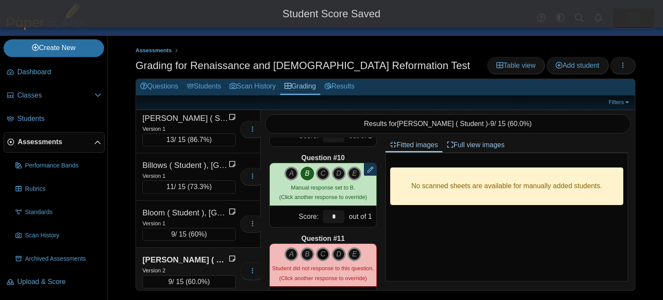
click at [323, 254] on icon "C" at bounding box center [323, 254] width 14 height 14
type input "*"
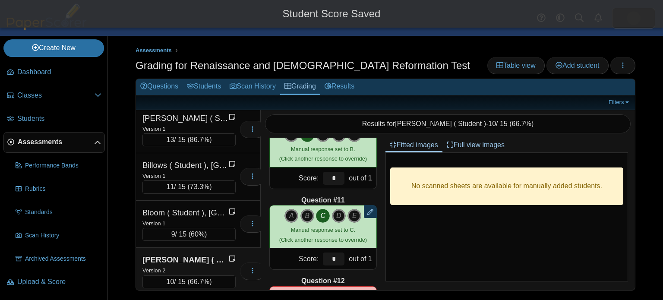
scroll to position [828, 0]
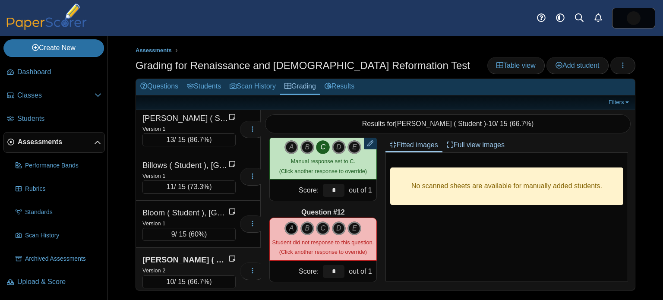
click at [294, 230] on icon "A" at bounding box center [291, 228] width 14 height 14
type input "*"
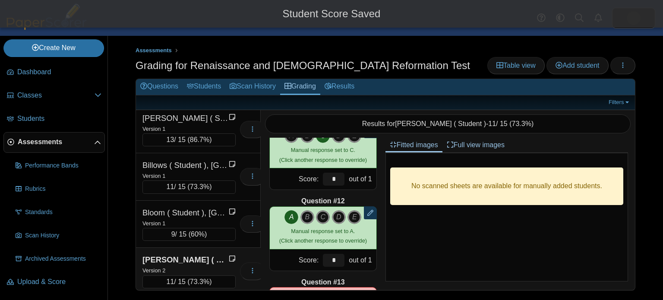
scroll to position [951, 0]
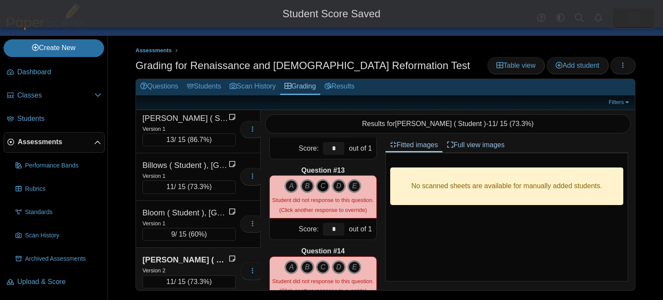
click at [321, 179] on icon "C" at bounding box center [323, 186] width 14 height 14
type input "*"
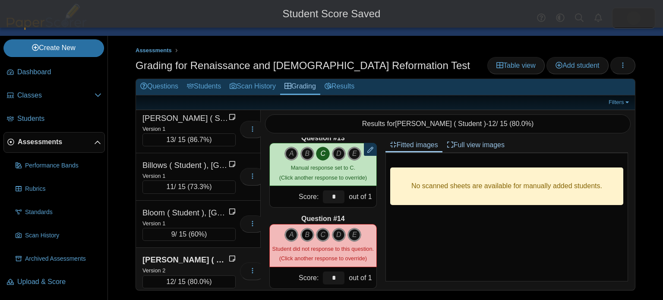
click at [310, 230] on icon "B" at bounding box center [307, 235] width 14 height 14
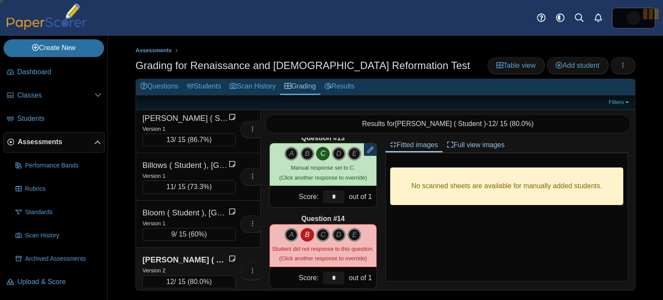
type input "*"
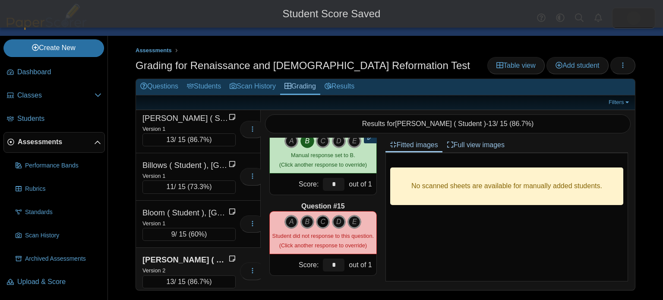
click at [321, 219] on icon "C" at bounding box center [323, 222] width 14 height 14
type input "*"
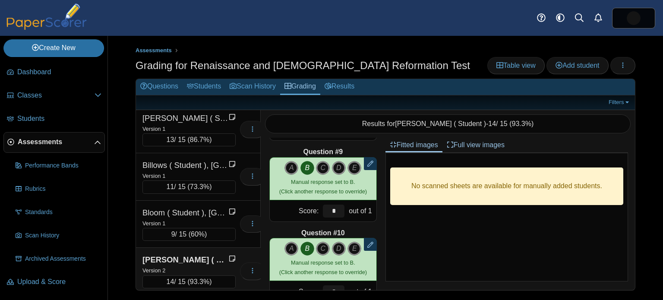
scroll to position [0, 0]
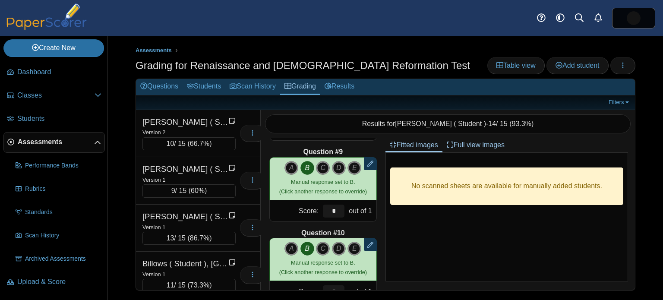
click at [49, 26] on img at bounding box center [46, 16] width 86 height 26
